Goal: Transaction & Acquisition: Download file/media

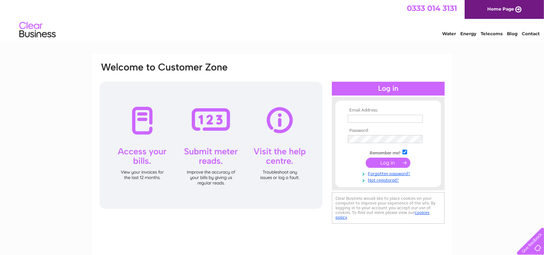
type input "[EMAIL_ADDRESS][DOMAIN_NAME]"
click at [379, 164] on input "submit" at bounding box center [387, 163] width 45 height 10
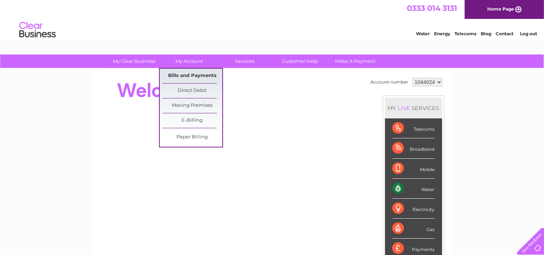
click at [192, 73] on link "Bills and Payments" at bounding box center [192, 76] width 60 height 15
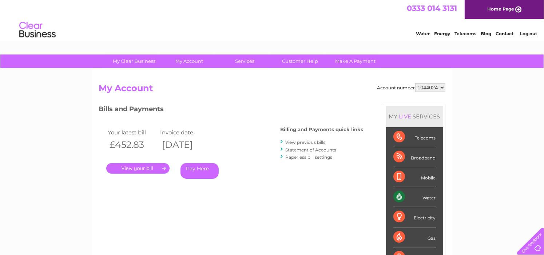
click at [130, 167] on link "." at bounding box center [137, 168] width 63 height 11
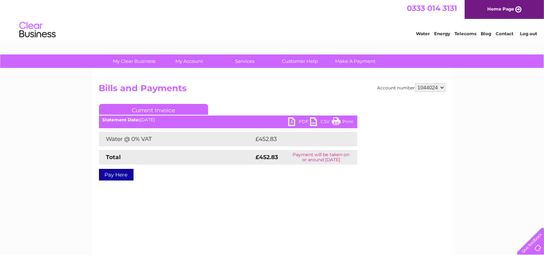
click at [300, 121] on link "PDF" at bounding box center [299, 122] width 22 height 11
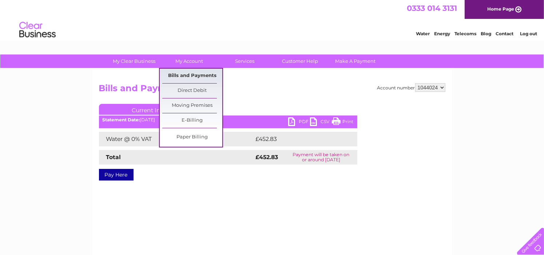
click at [188, 73] on link "Bills and Payments" at bounding box center [192, 76] width 60 height 15
click at [188, 75] on link "Bills and Payments" at bounding box center [192, 76] width 60 height 15
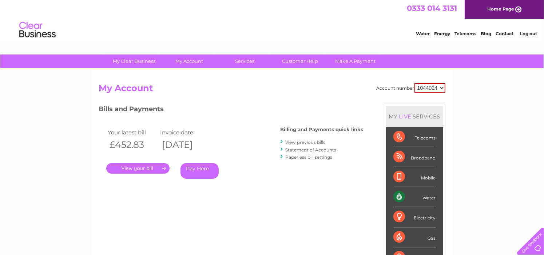
click at [296, 140] on link "View previous bills" at bounding box center [305, 142] width 40 height 5
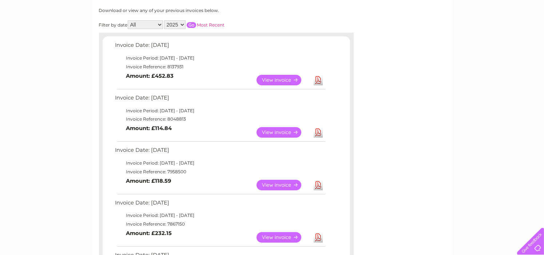
scroll to position [109, 0]
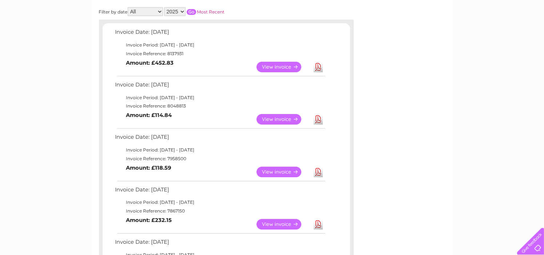
click at [318, 118] on link "Download" at bounding box center [317, 119] width 9 height 11
click at [317, 172] on link "Download" at bounding box center [317, 172] width 9 height 11
click at [317, 223] on link "Download" at bounding box center [317, 224] width 9 height 11
